Goal: Information Seeking & Learning: Learn about a topic

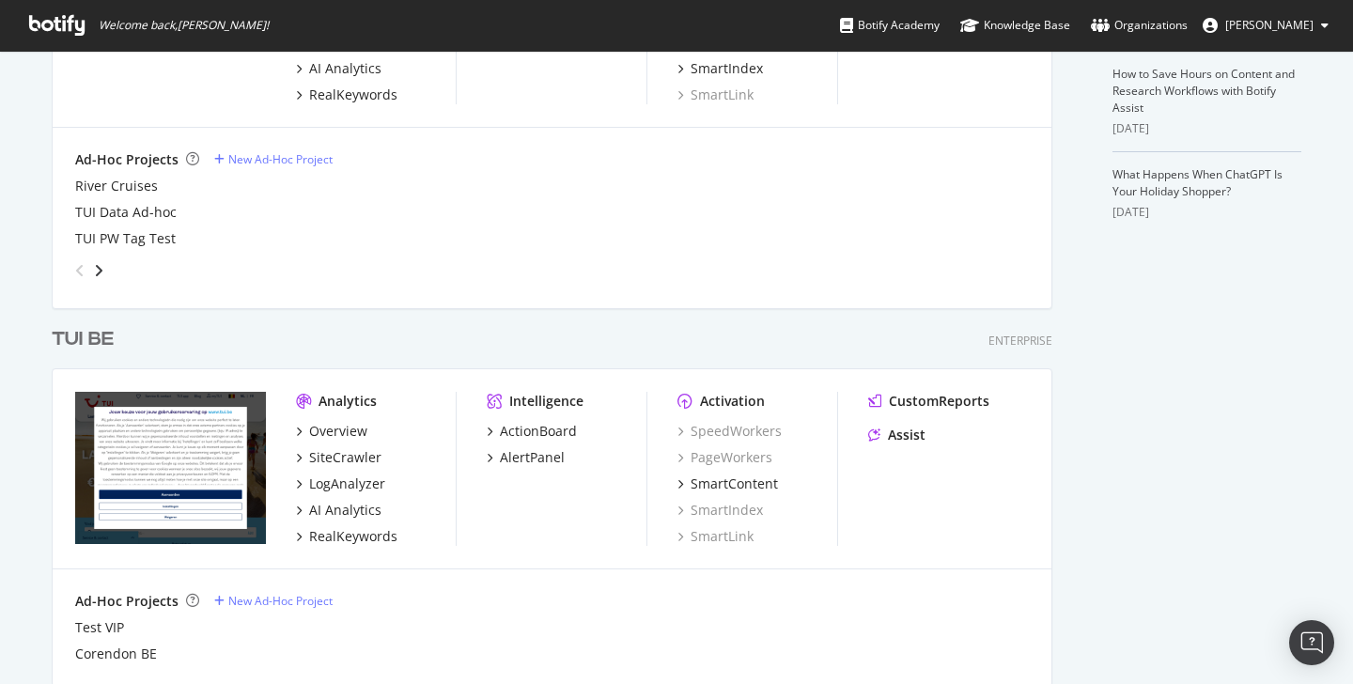
scroll to position [644, 0]
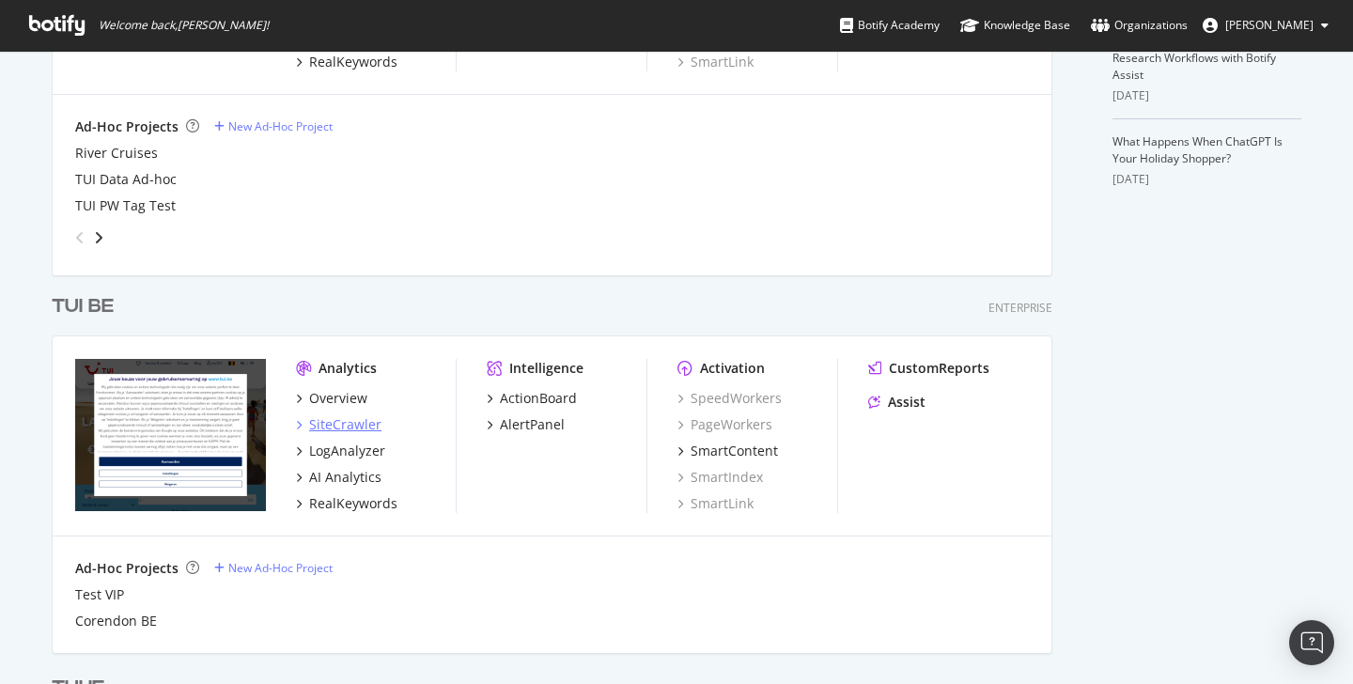
click at [318, 422] on div "SiteCrawler" at bounding box center [345, 424] width 72 height 19
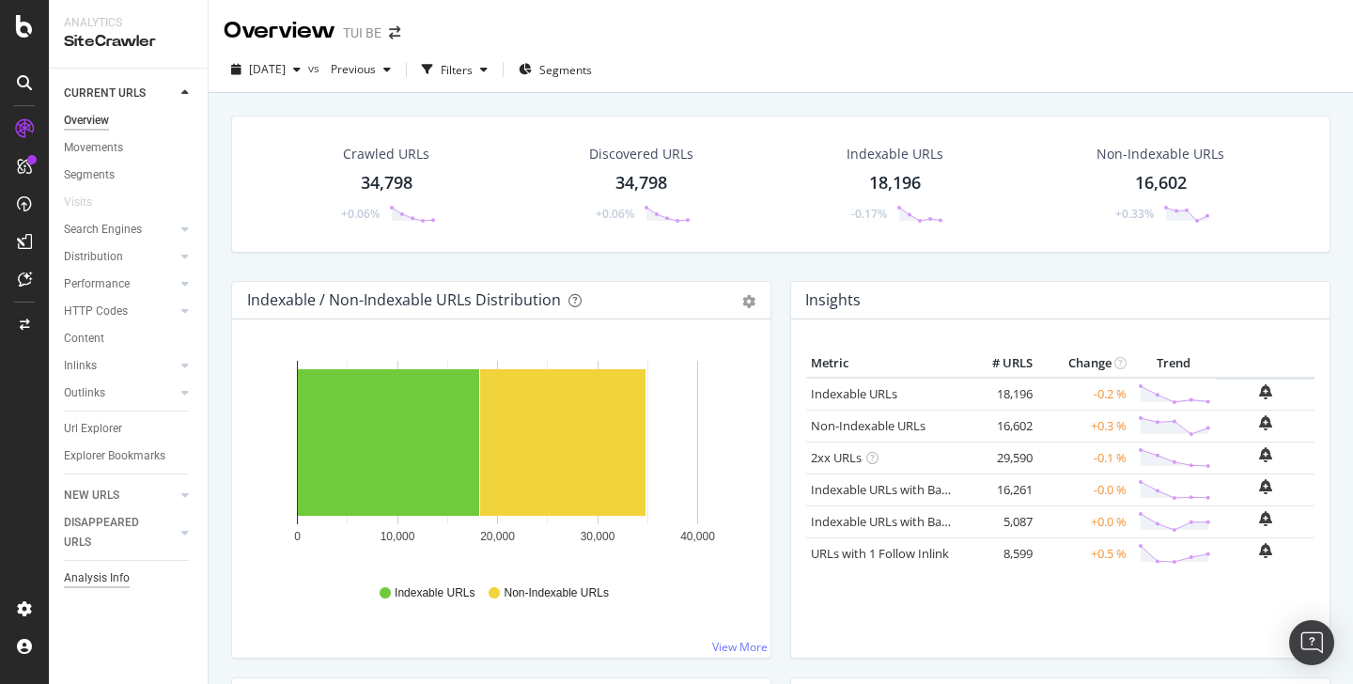
click at [114, 573] on div "Analysis Info" at bounding box center [97, 578] width 66 height 20
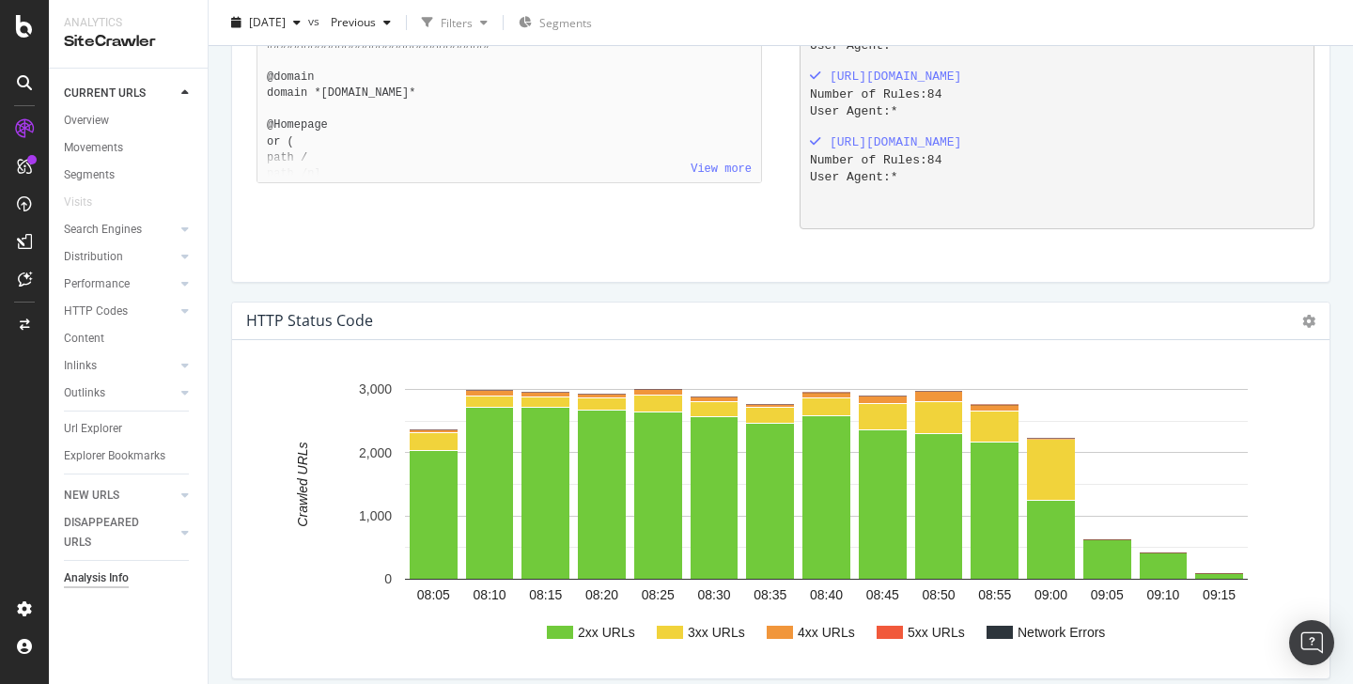
scroll to position [1541, 0]
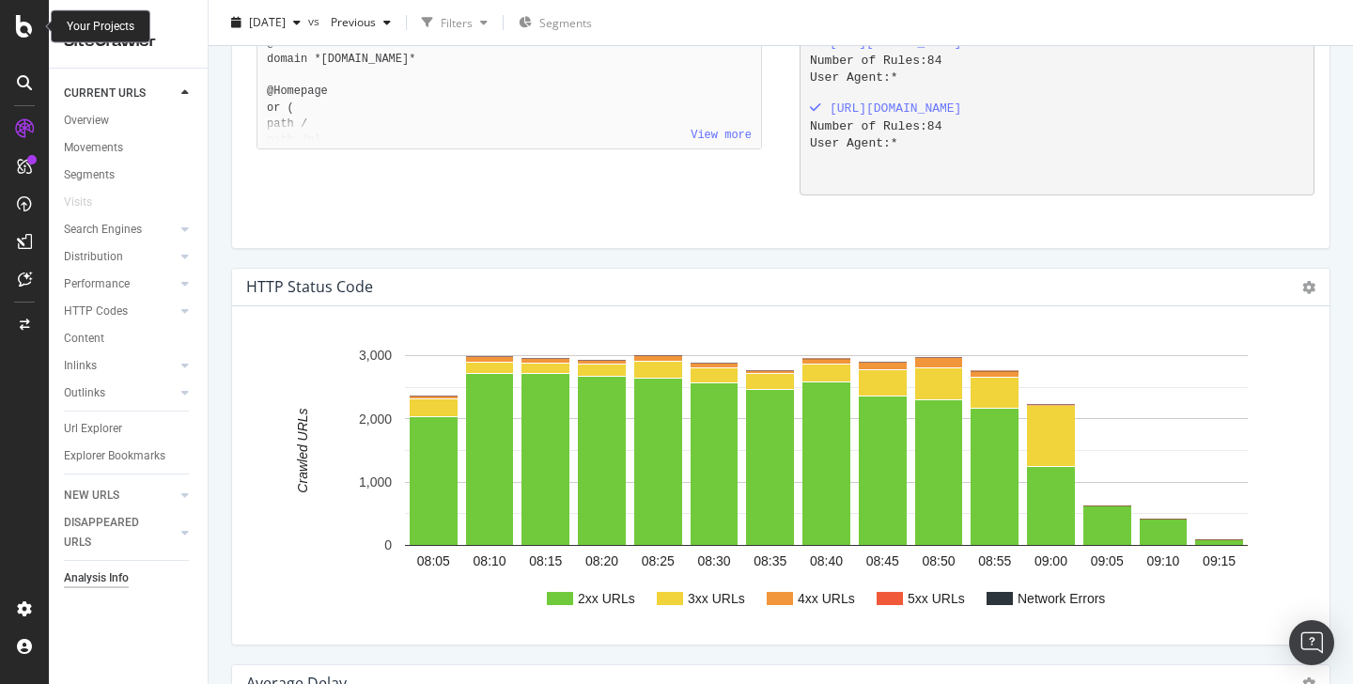
click at [26, 31] on icon at bounding box center [24, 26] width 17 height 23
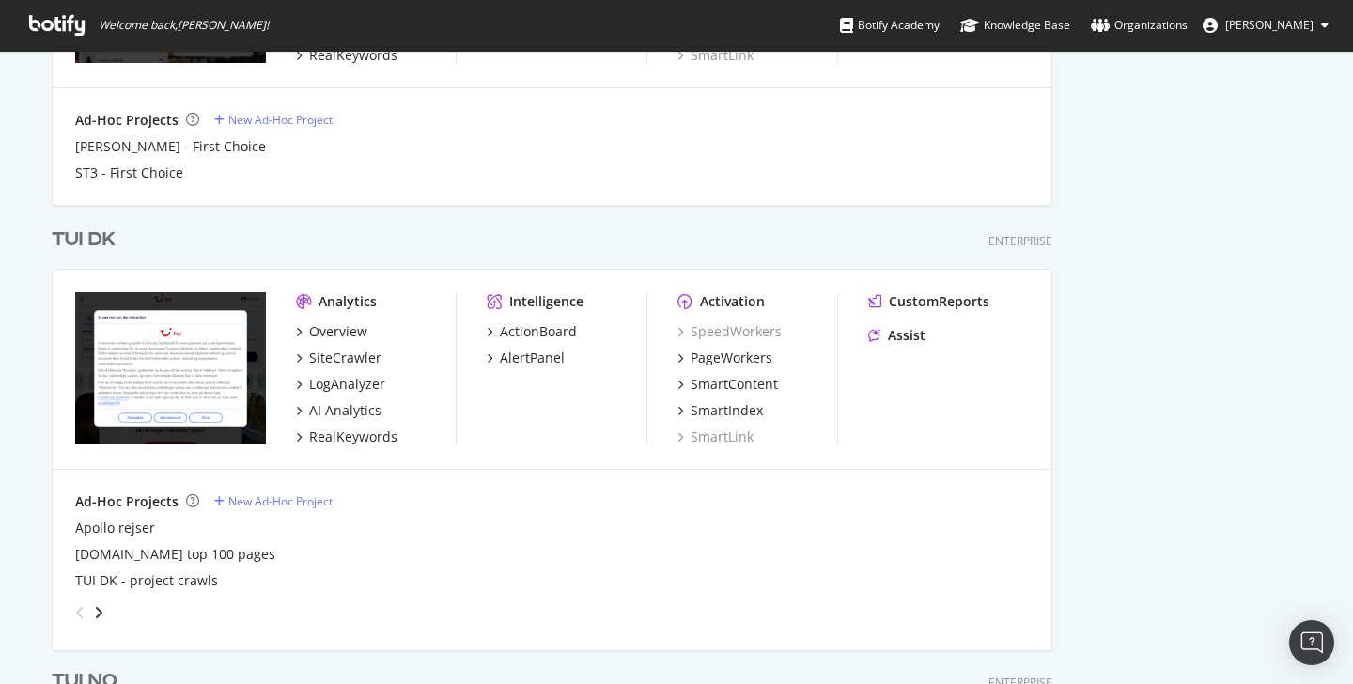
scroll to position [1884, 0]
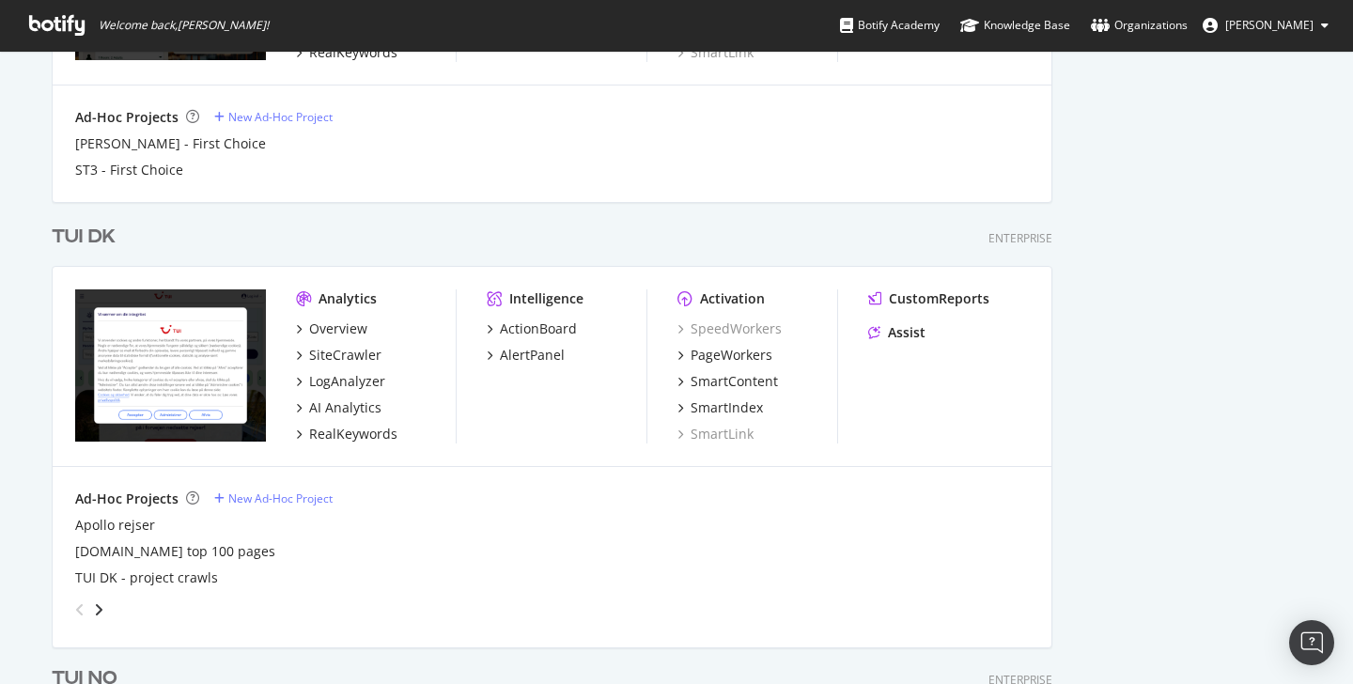
click at [345, 366] on div "Overview SiteCrawler LogAnalyzer AI Analytics RealKeywords" at bounding box center [376, 381] width 160 height 124
click at [343, 352] on div "SiteCrawler" at bounding box center [345, 355] width 72 height 19
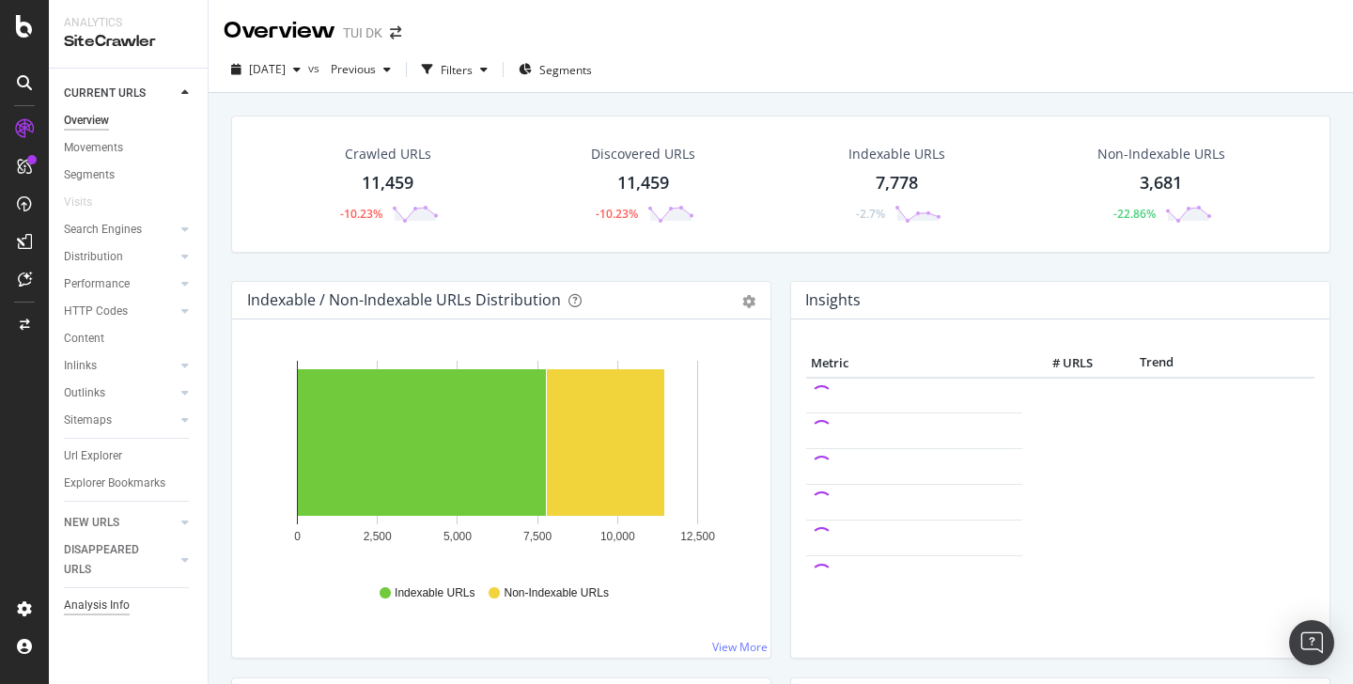
click at [114, 611] on div "Analysis Info" at bounding box center [97, 606] width 66 height 20
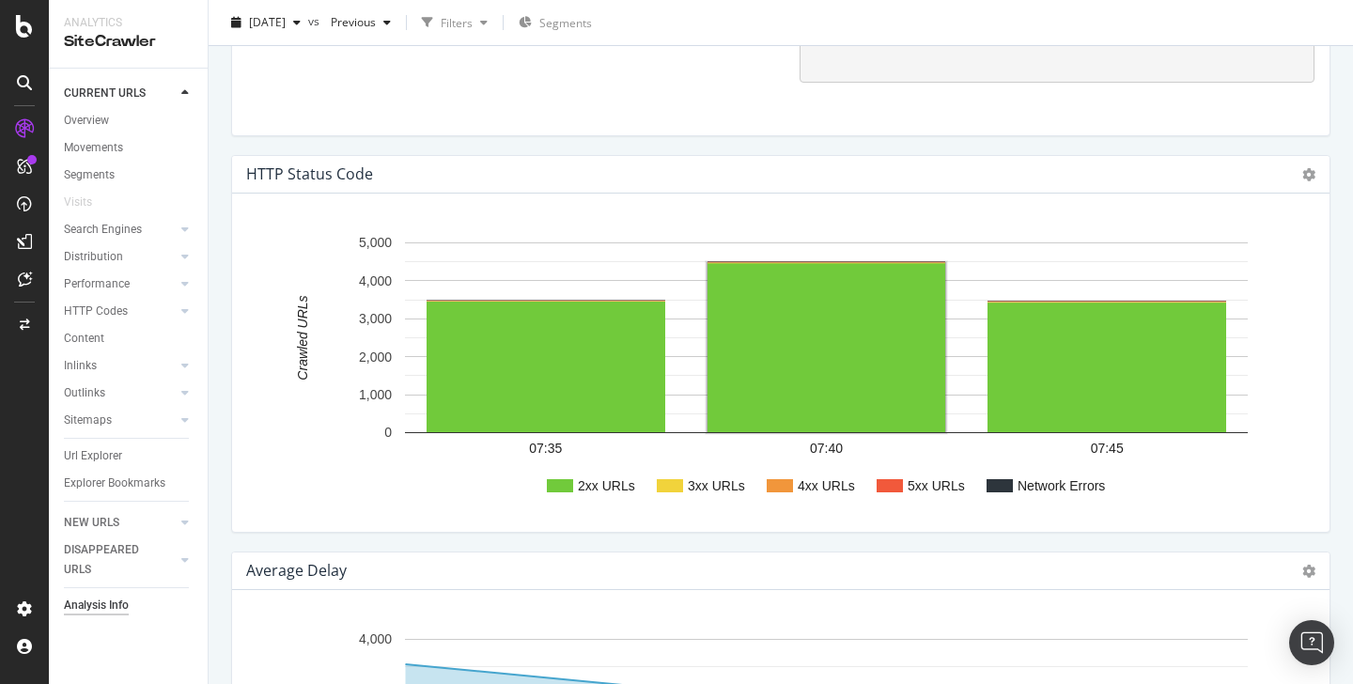
scroll to position [1802, 0]
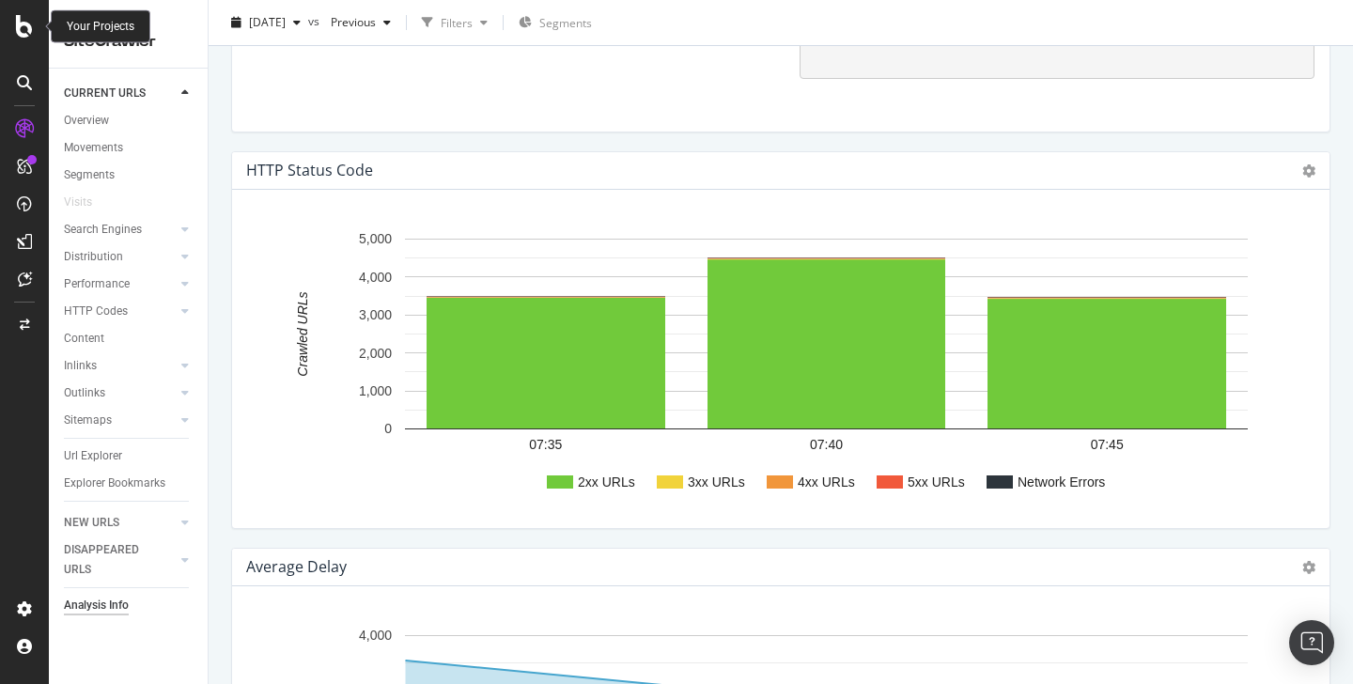
click at [24, 28] on icon at bounding box center [24, 26] width 17 height 23
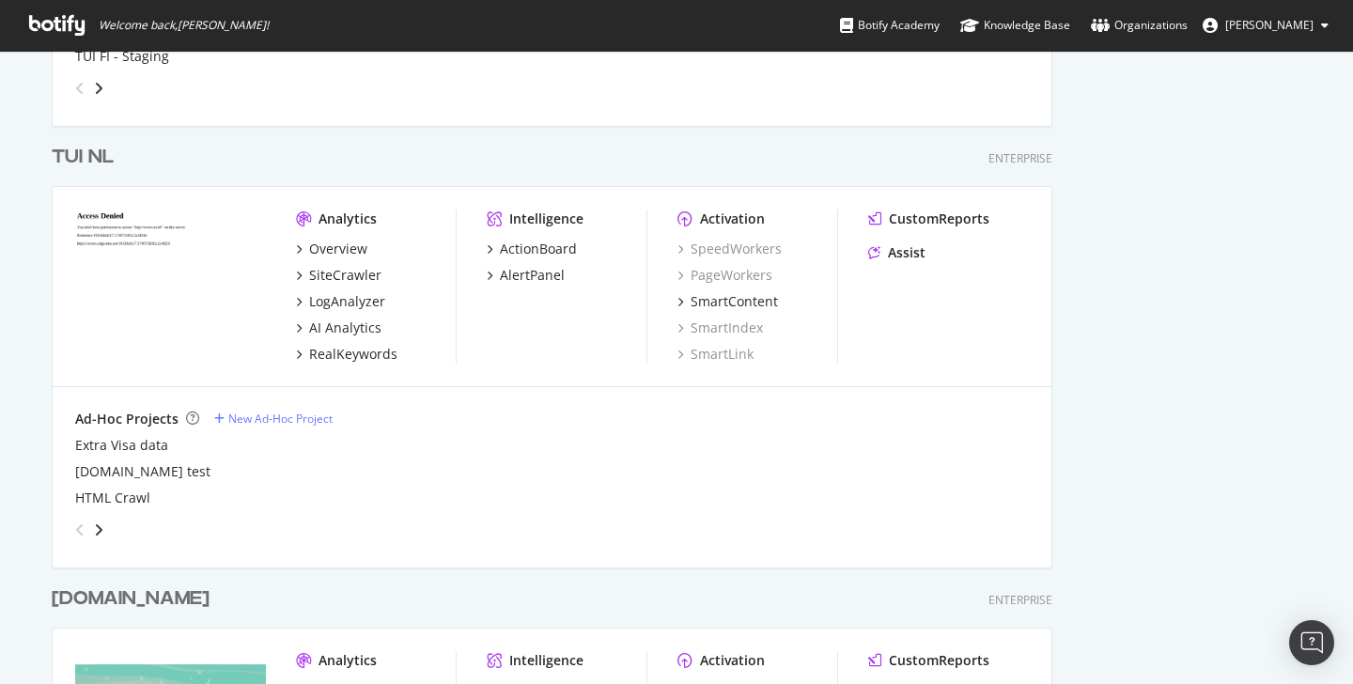
scroll to position [3693, 0]
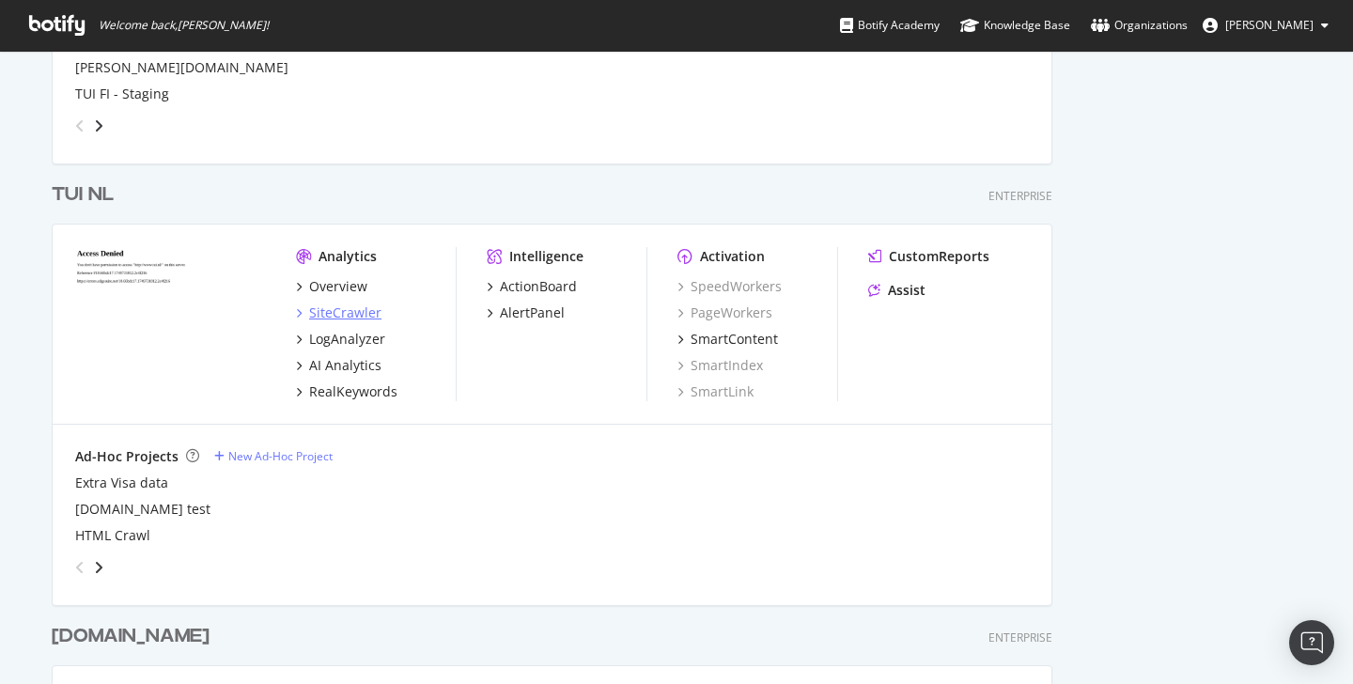
click at [335, 317] on div "SiteCrawler" at bounding box center [345, 312] width 72 height 19
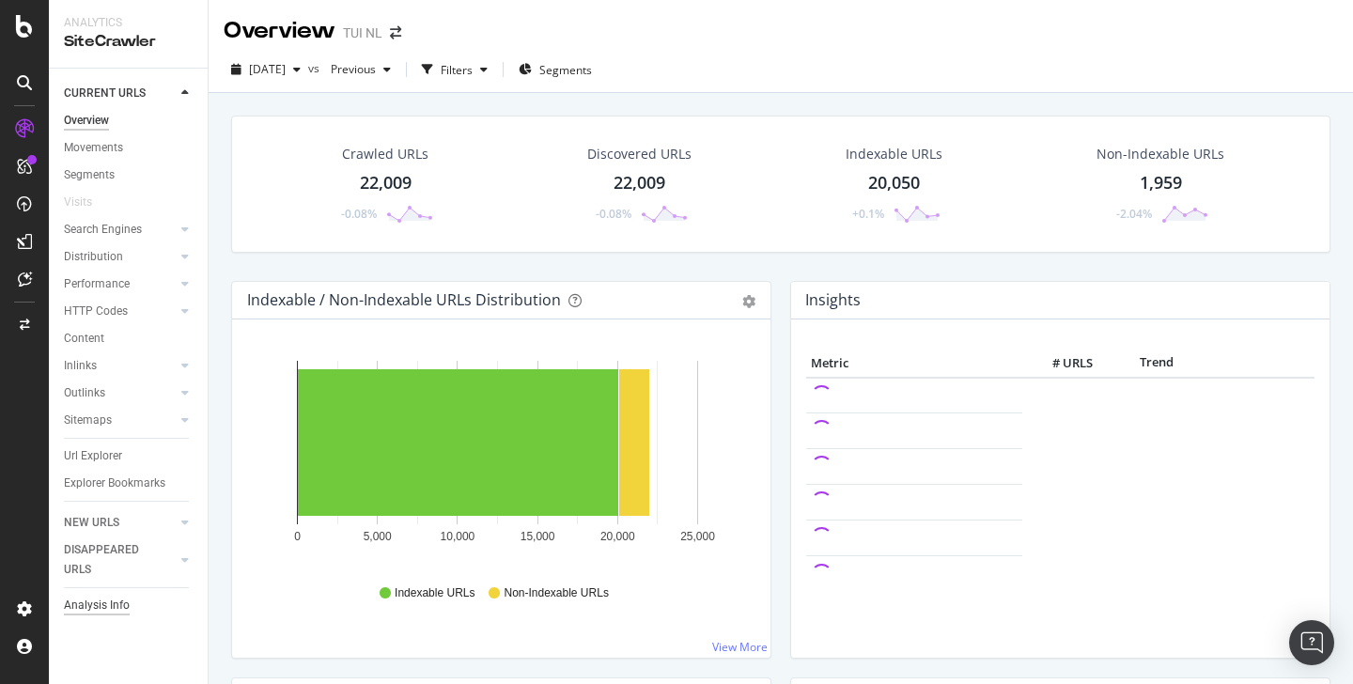
click at [98, 603] on div "Analysis Info" at bounding box center [97, 606] width 66 height 20
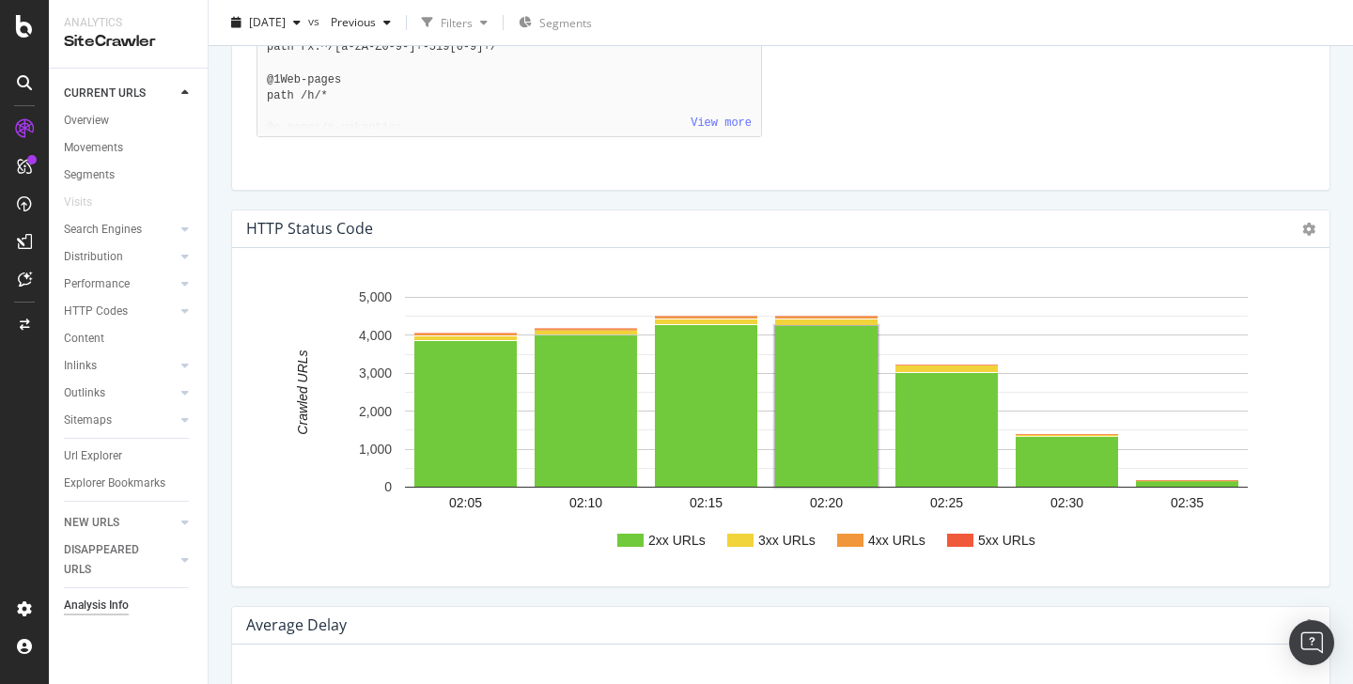
scroll to position [1677, 0]
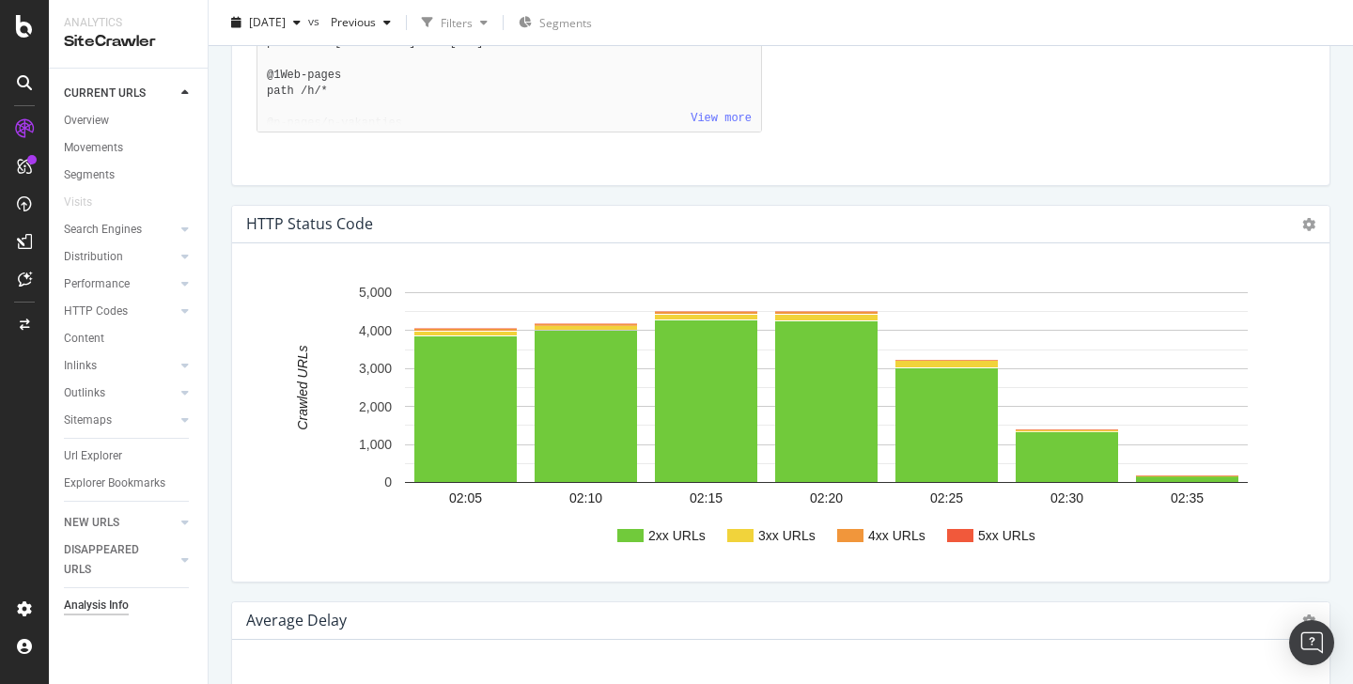
click at [798, 504] on rect "A chart." at bounding box center [773, 419] width 1053 height 293
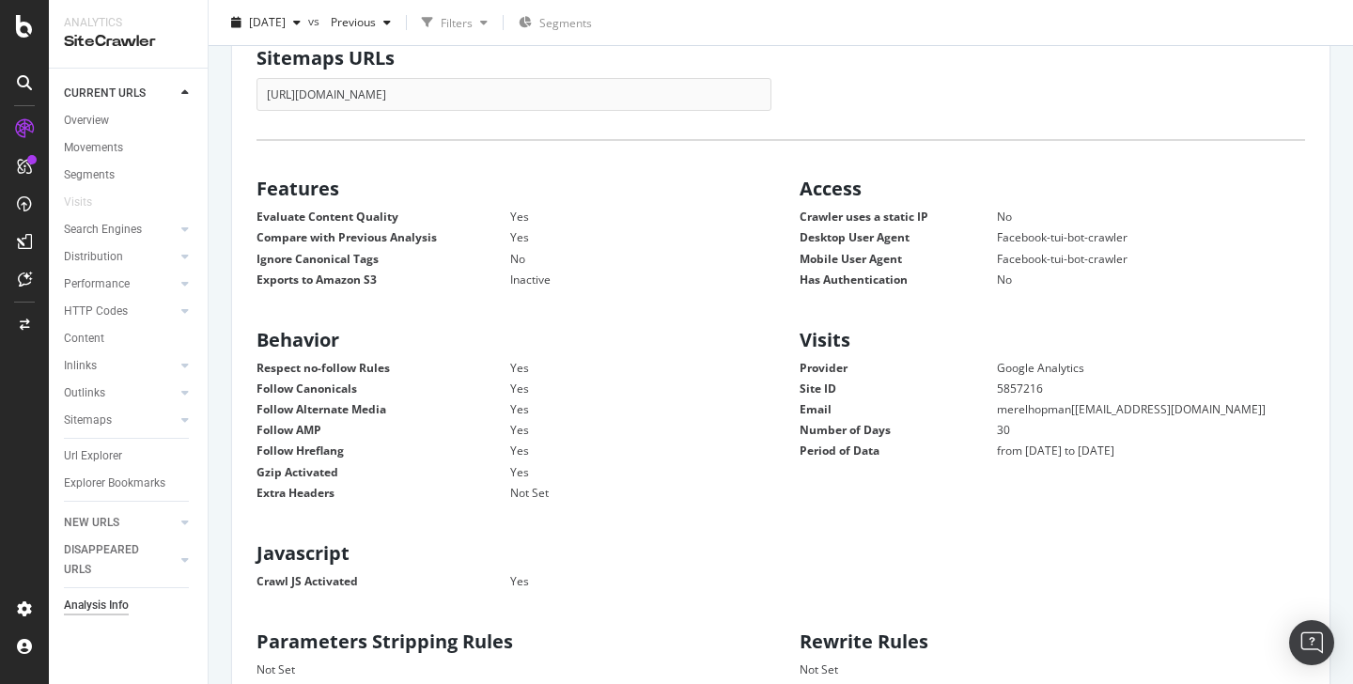
scroll to position [0, 0]
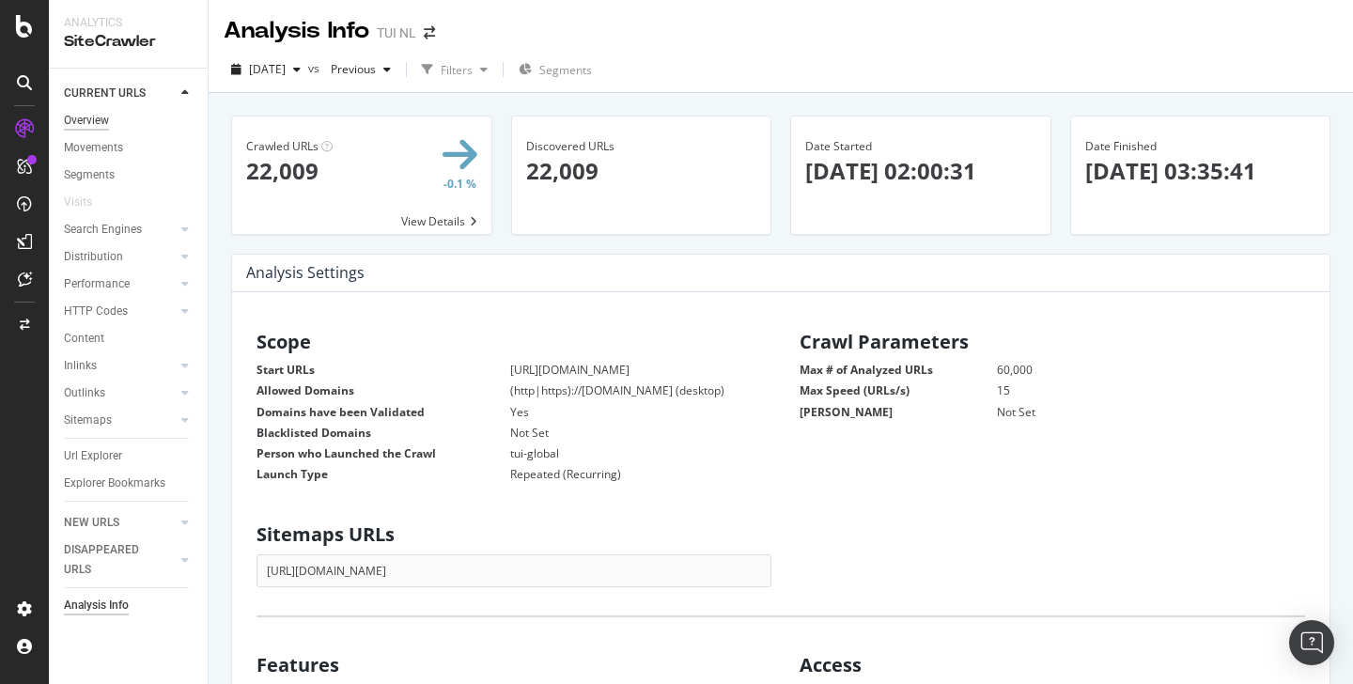
click at [97, 114] on div "Overview" at bounding box center [86, 121] width 45 height 20
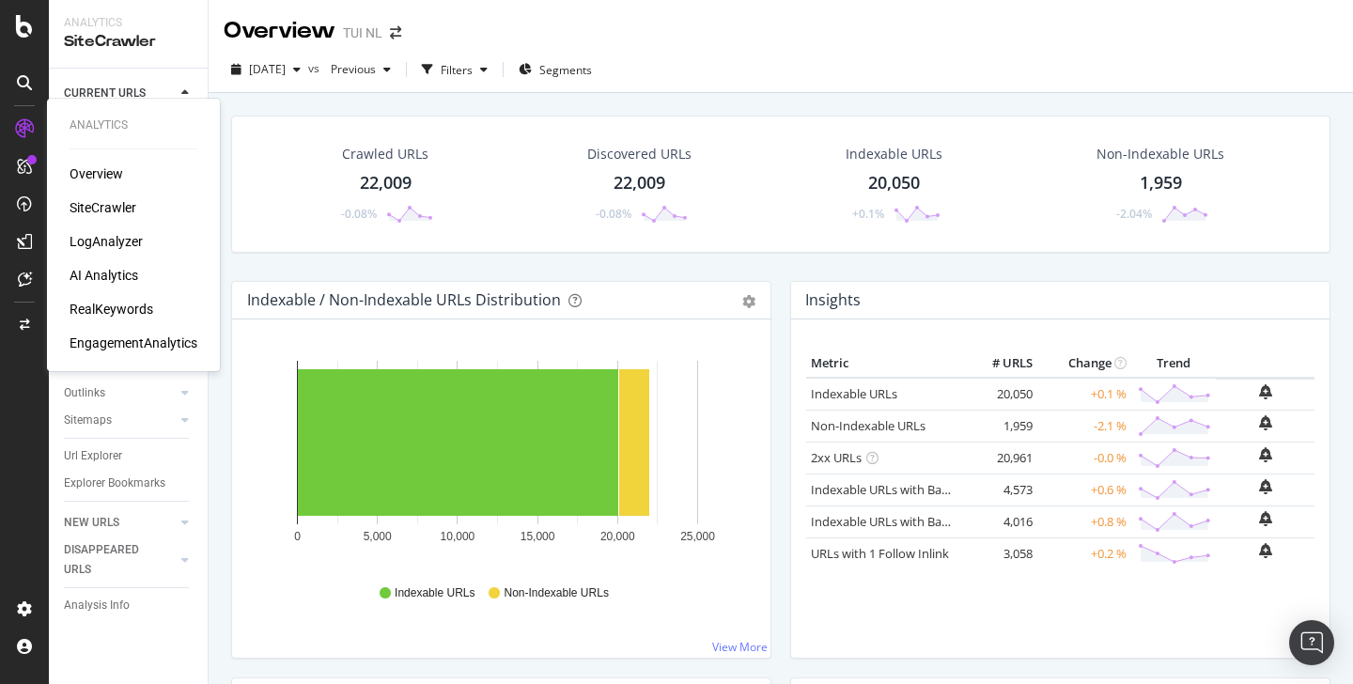
click at [102, 266] on div "AI Analytics" at bounding box center [104, 275] width 69 height 19
